Goal: Transaction & Acquisition: Purchase product/service

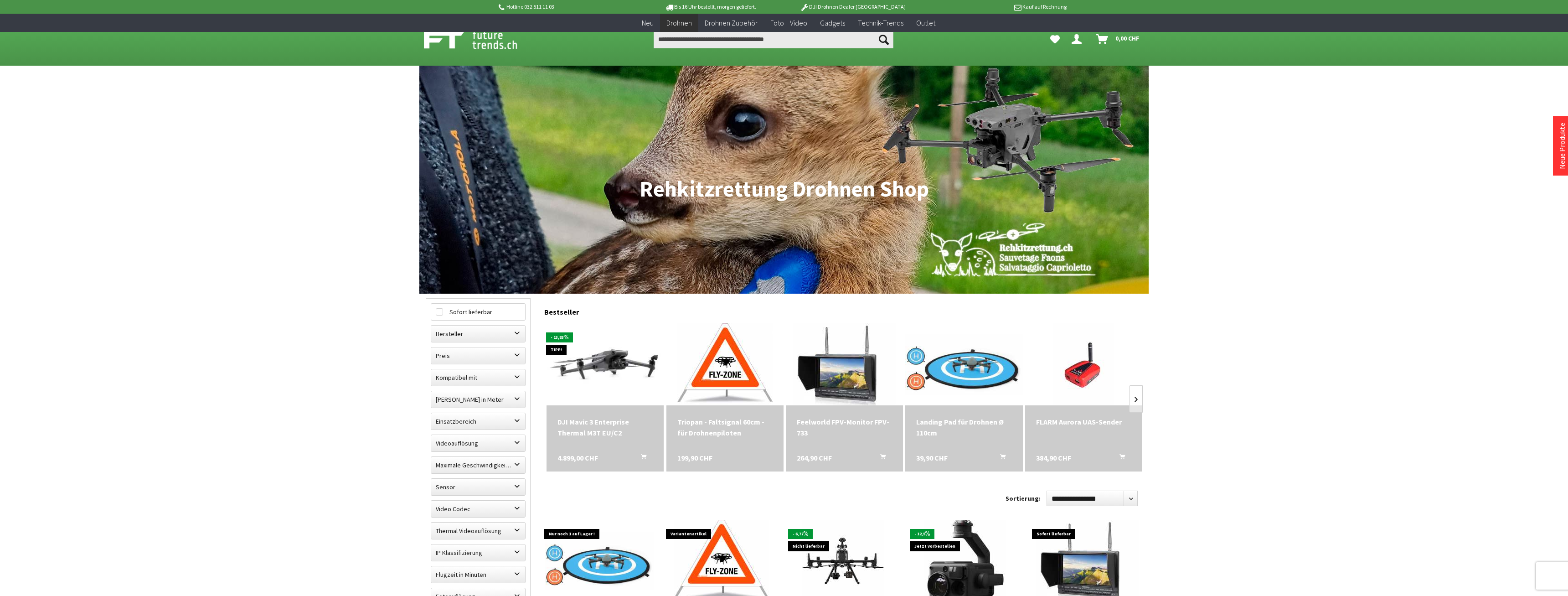
scroll to position [233, 0]
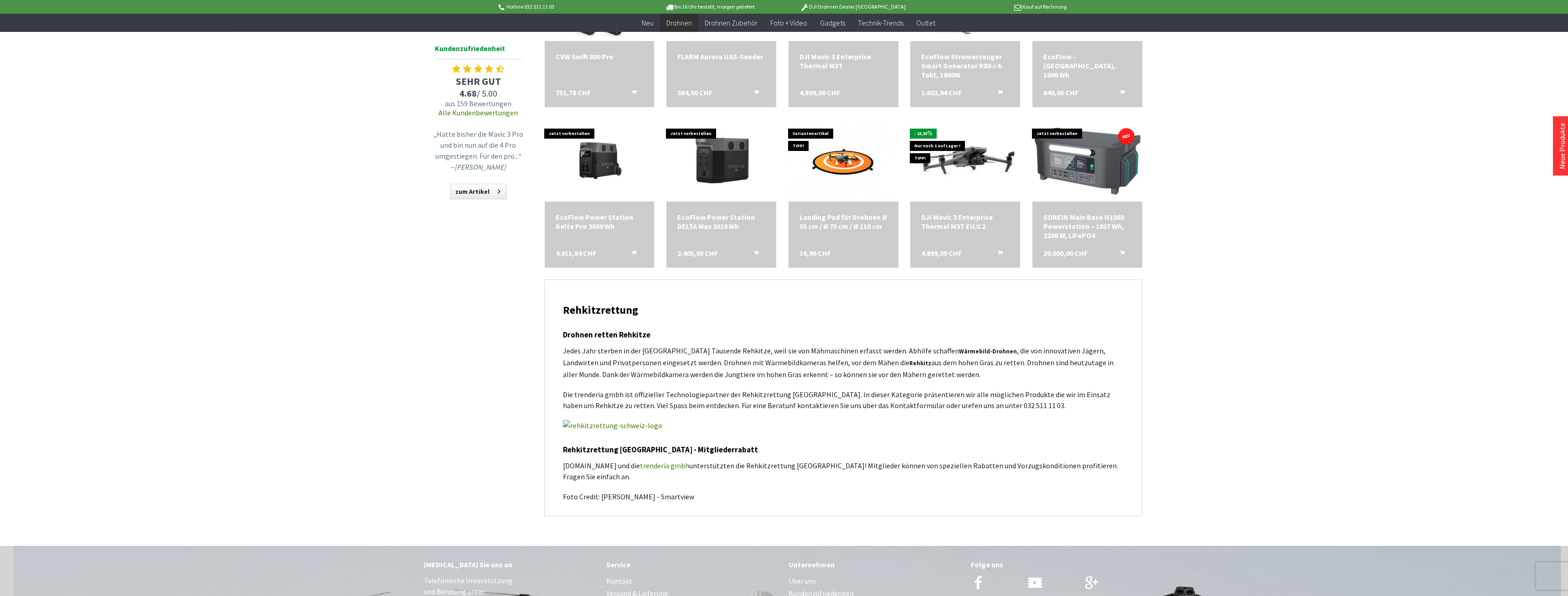
scroll to position [884, 0]
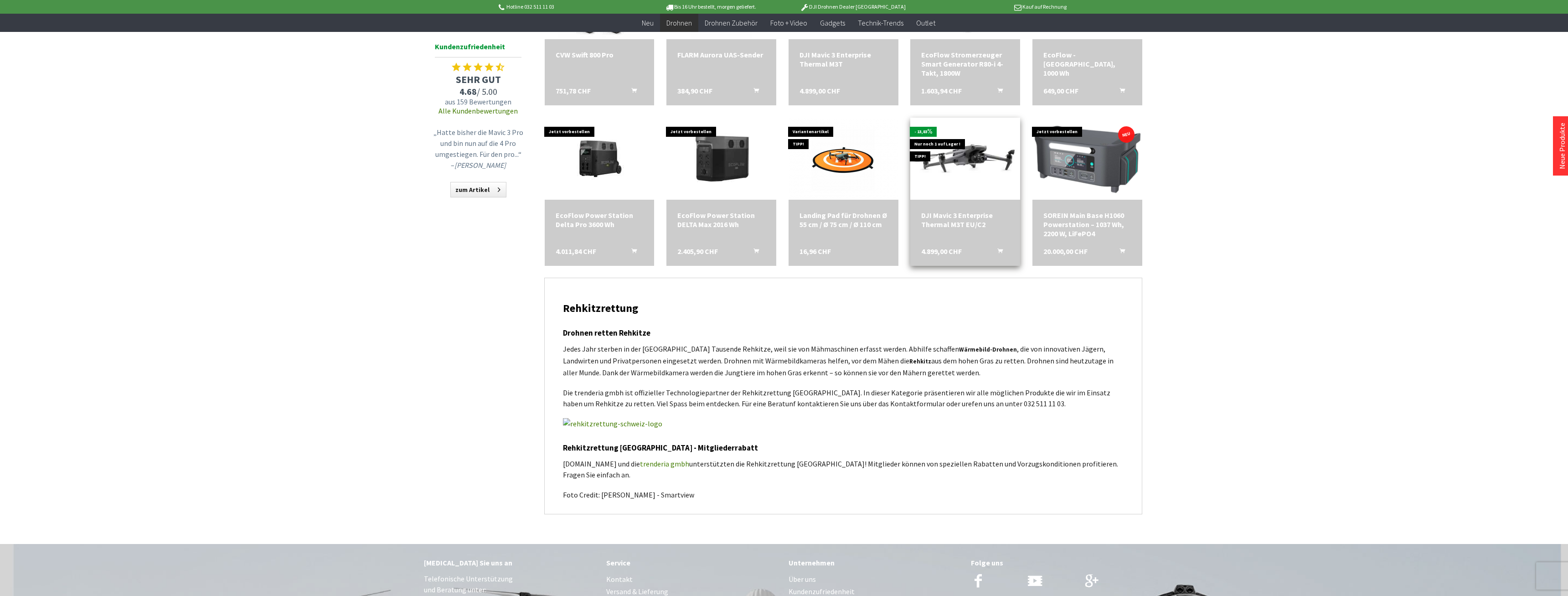
click at [959, 217] on div "DJI Mavic 3 Enterprise Thermal M3T EU/C2" at bounding box center [965, 219] width 88 height 18
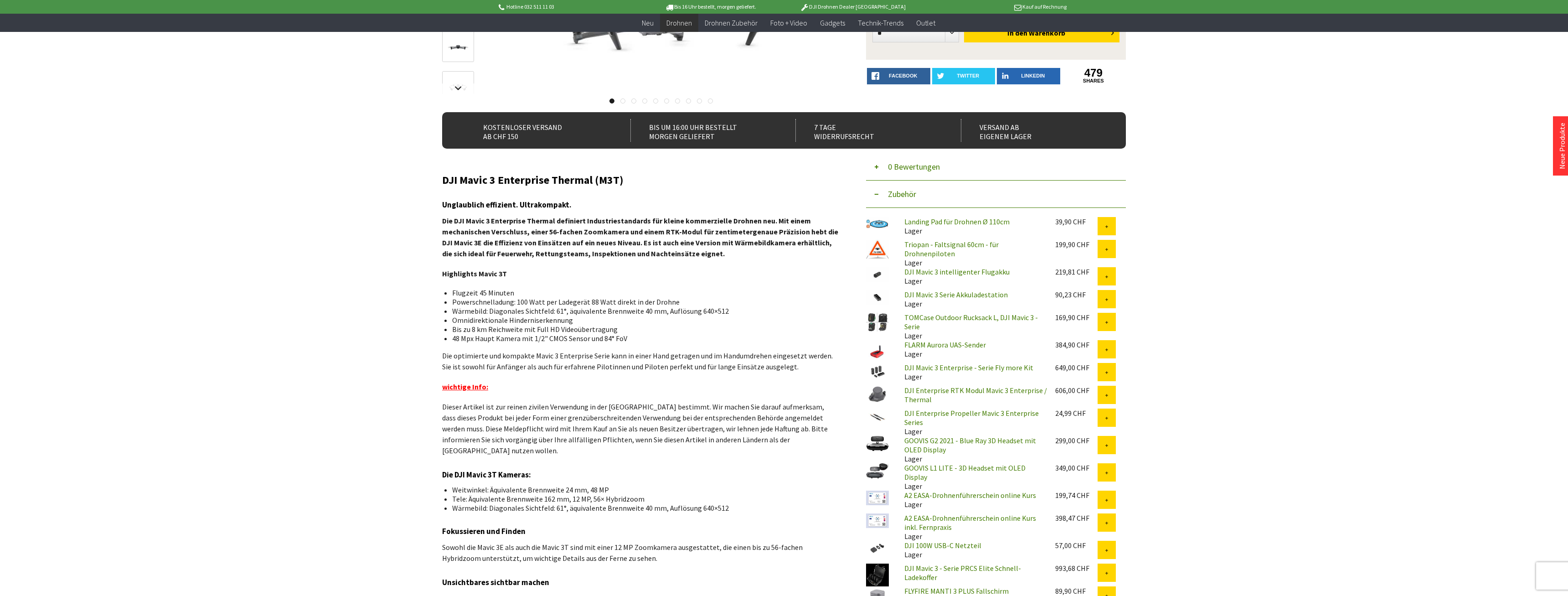
scroll to position [419, 0]
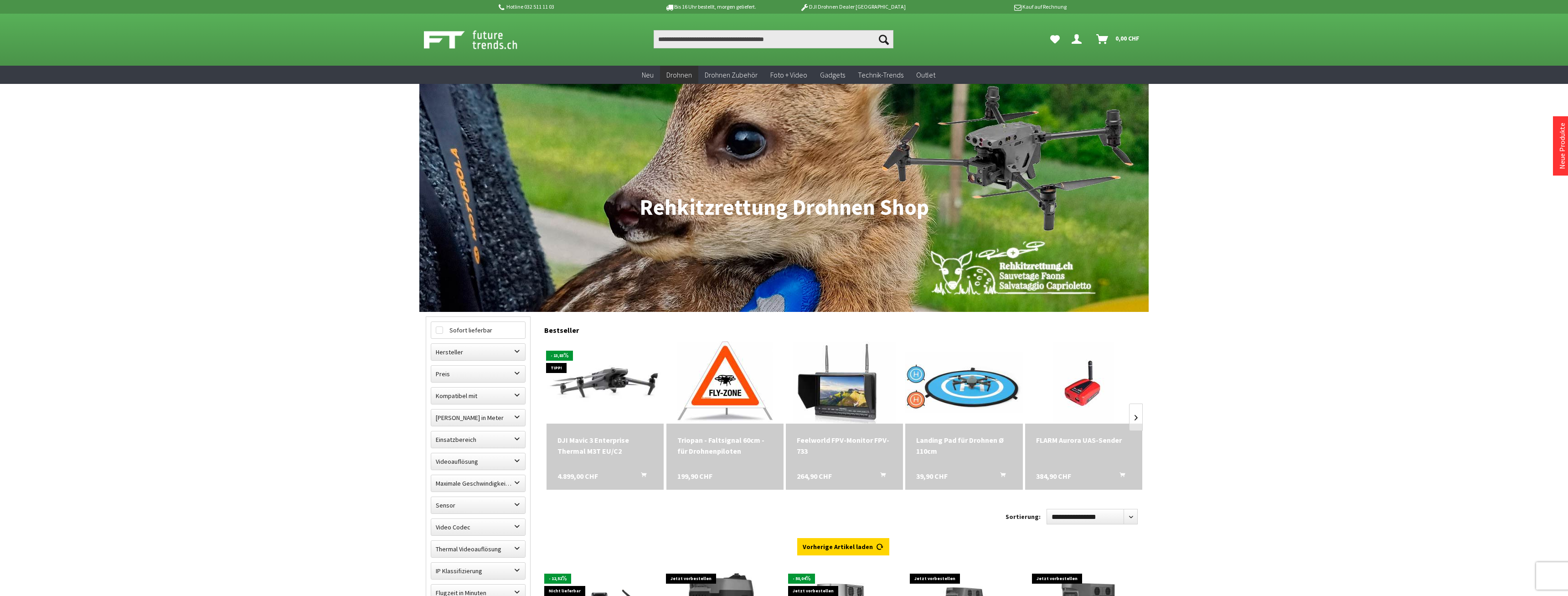
click at [605, 444] on div "DJI Mavic 3 Enterprise Thermal M3T EU/C2" at bounding box center [605, 445] width 95 height 22
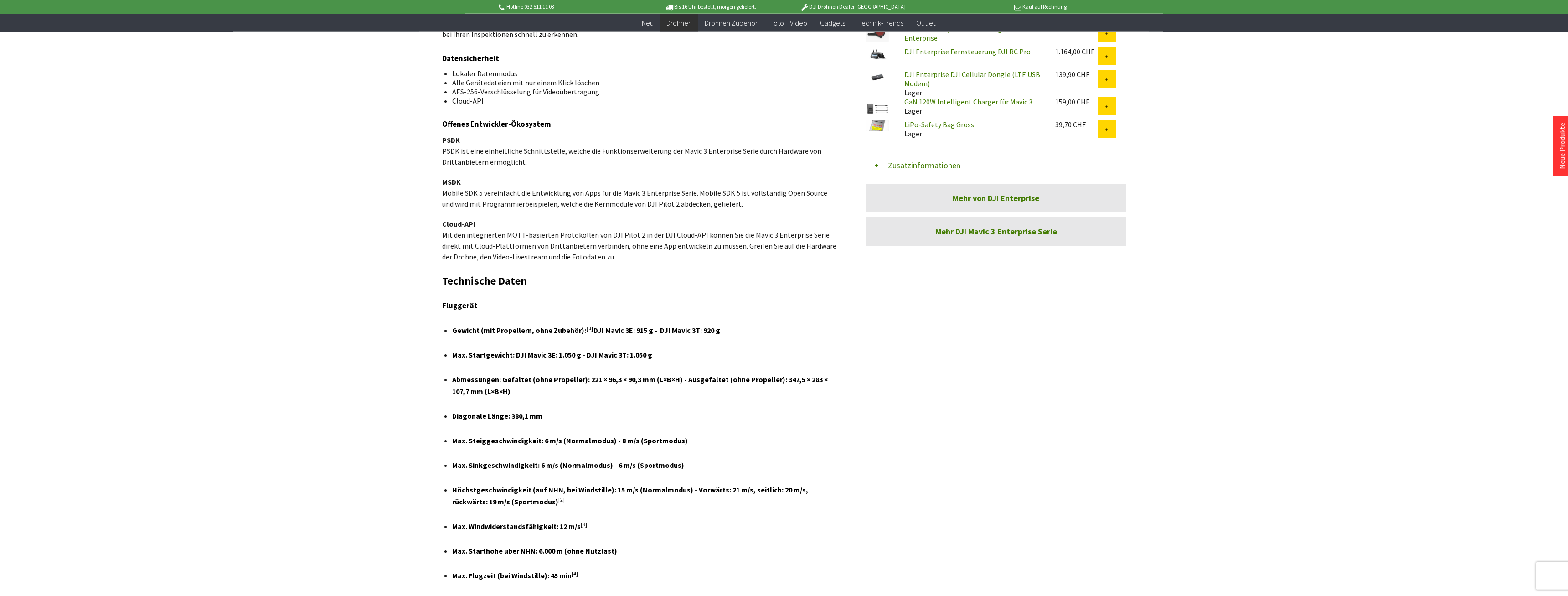
scroll to position [1367, 0]
